Goal: Information Seeking & Learning: Find specific fact

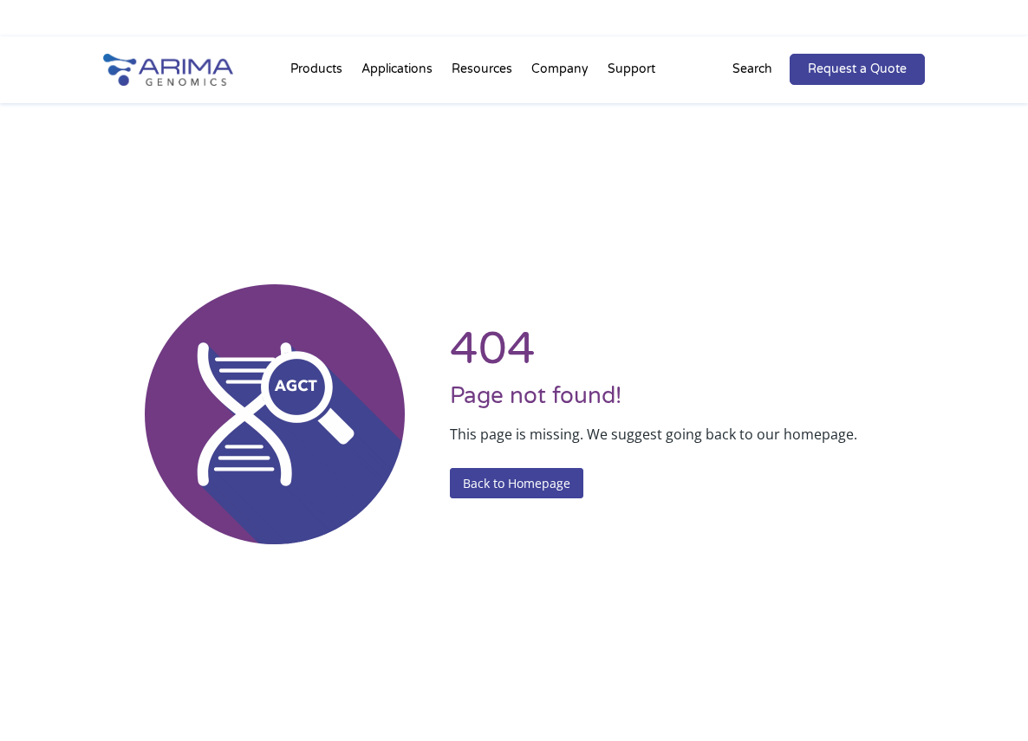
click at [750, 69] on p "Search" at bounding box center [753, 69] width 40 height 23
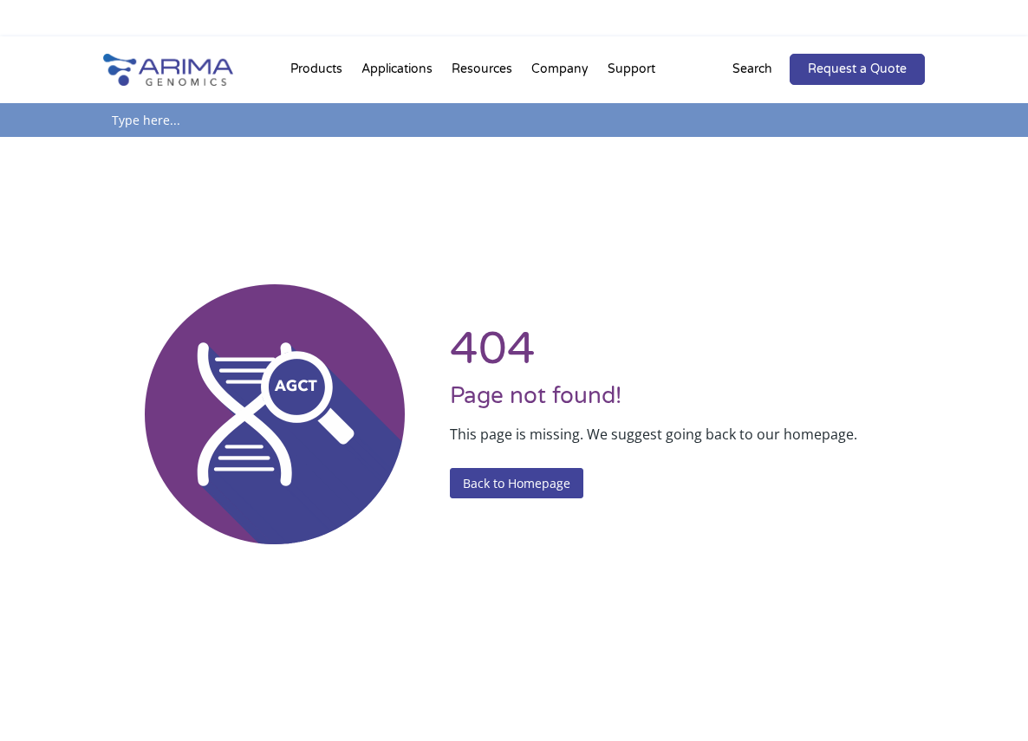
click at [750, 69] on p "Search" at bounding box center [753, 69] width 40 height 23
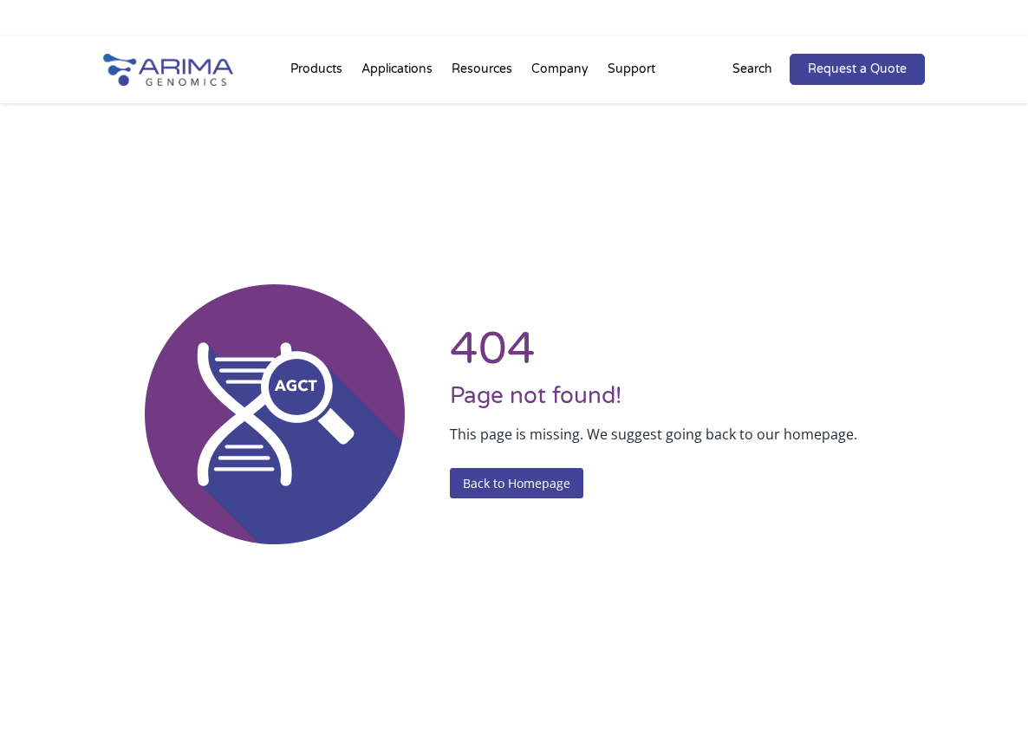
click at [751, 72] on p "Search" at bounding box center [753, 69] width 40 height 23
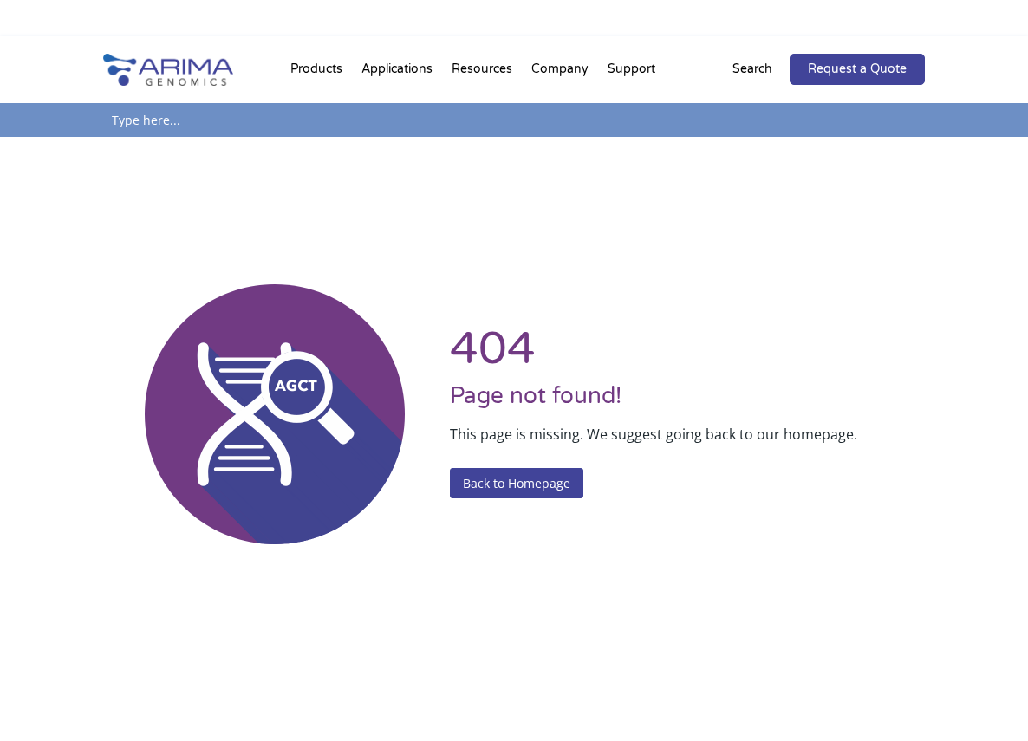
click at [709, 118] on input "text" at bounding box center [514, 120] width 823 height 34
type input "validated antibodies"
click input "Search" at bounding box center [0, 0] width 0 height 0
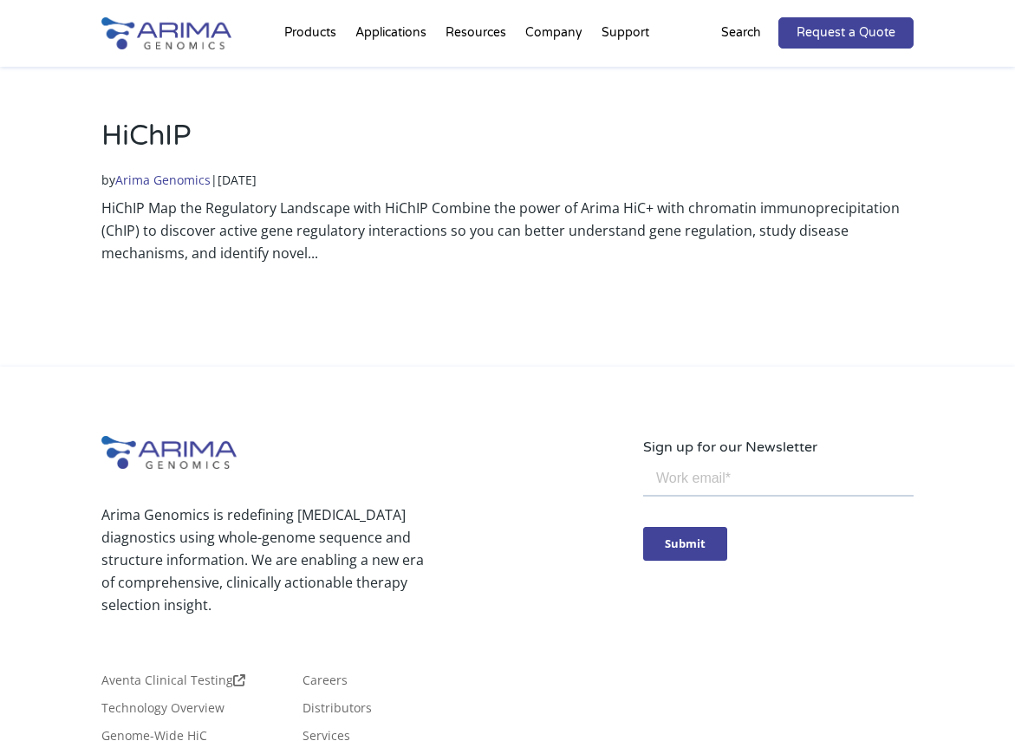
click at [190, 179] on link "Arima Genomics" at bounding box center [162, 180] width 95 height 16
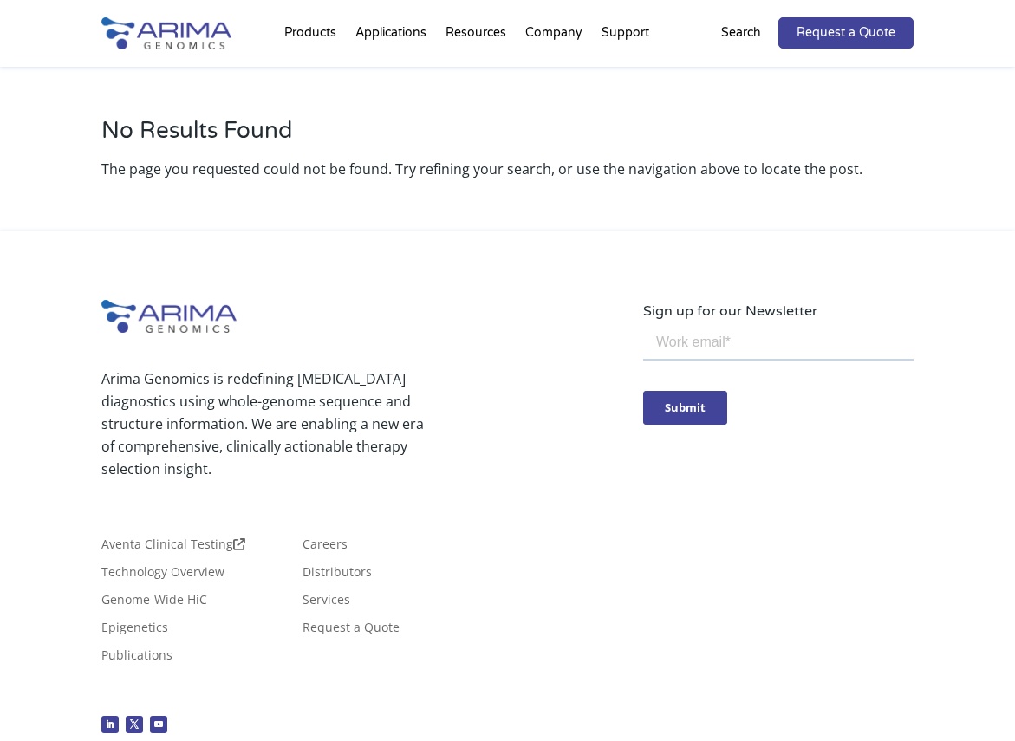
click at [634, 137] on h1 "No Results Found" at bounding box center [507, 137] width 812 height 41
click at [748, 30] on p "Search" at bounding box center [741, 33] width 40 height 23
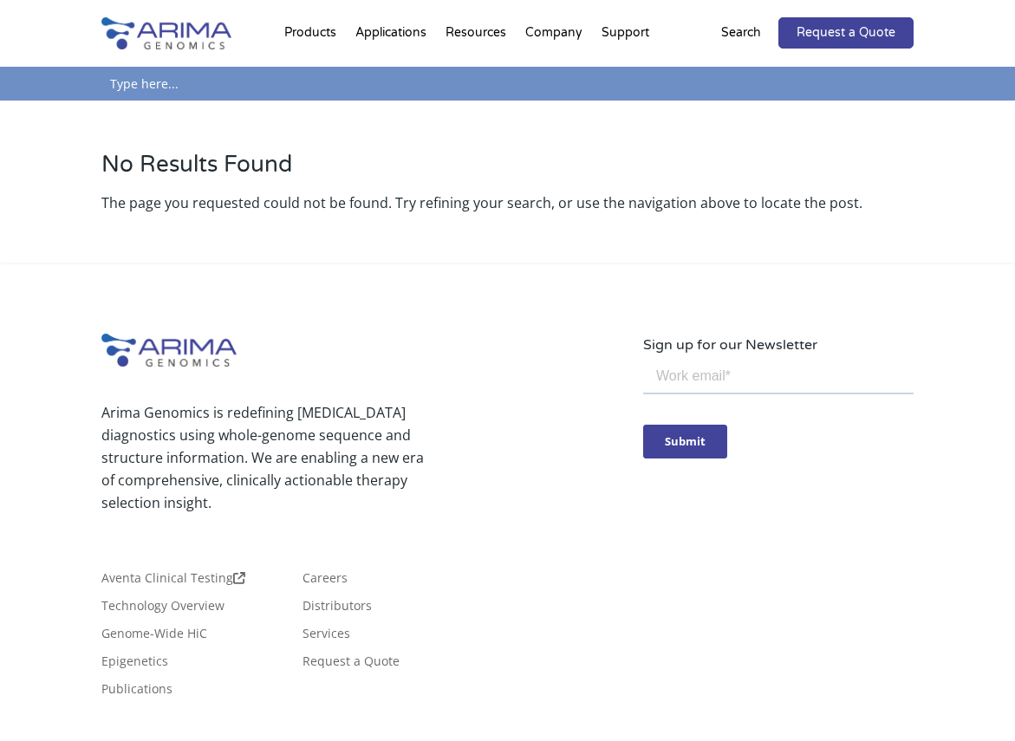
click at [579, 90] on input "text" at bounding box center [507, 84] width 812 height 34
type input "antibody"
click input "Search" at bounding box center [0, 0] width 0 height 0
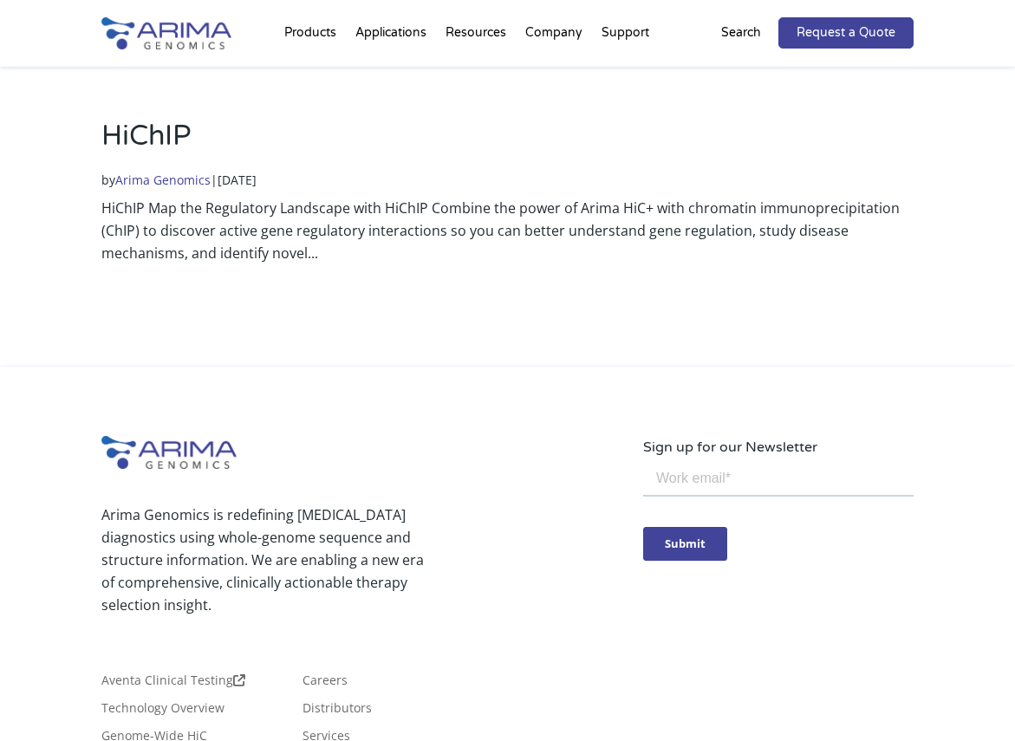
click at [756, 38] on p "Search" at bounding box center [741, 33] width 40 height 23
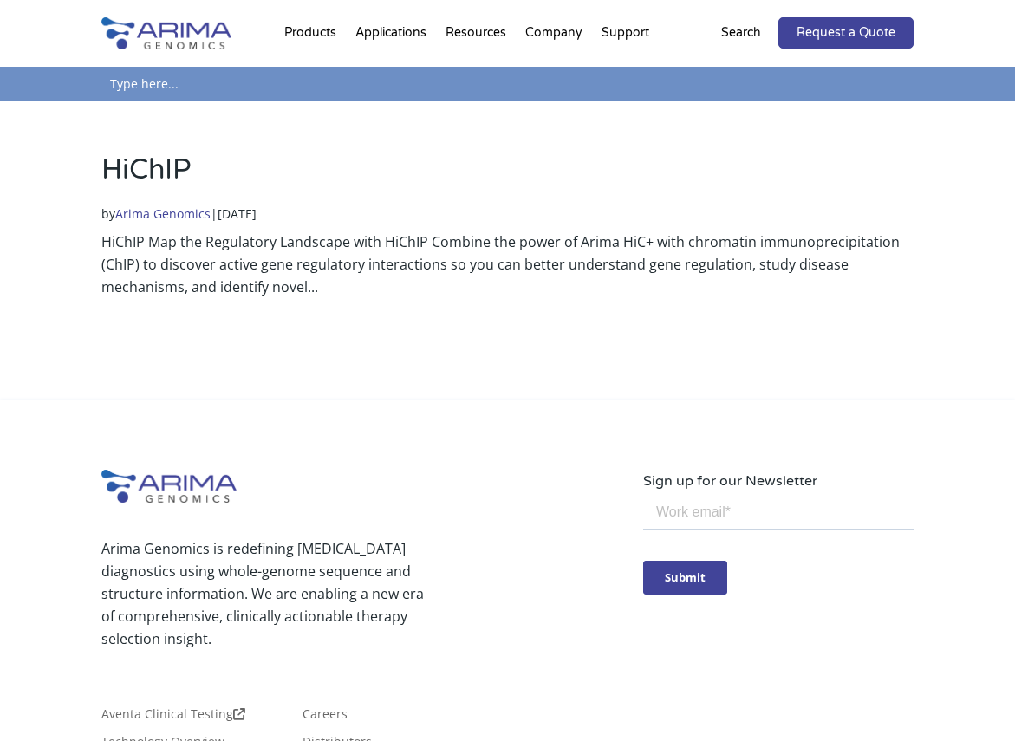
click at [741, 79] on input "text" at bounding box center [507, 84] width 812 height 34
type input "antibodies"
click input "Search" at bounding box center [0, 0] width 0 height 0
